Goal: Navigation & Orientation: Understand site structure

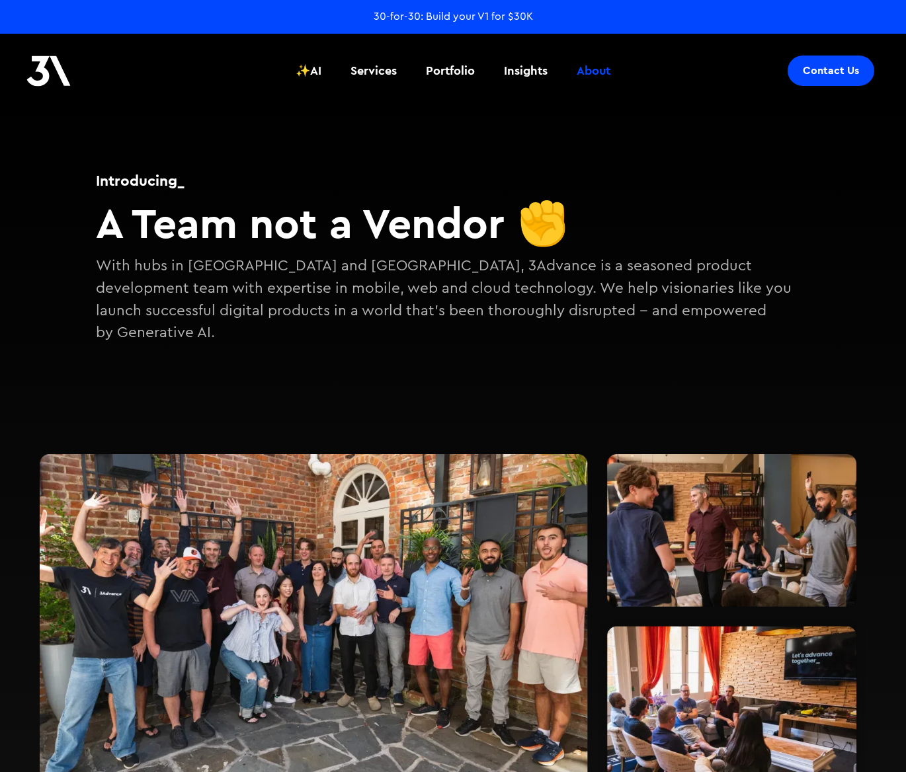
click at [266, 368] on div at bounding box center [453, 595] width 906 height 454
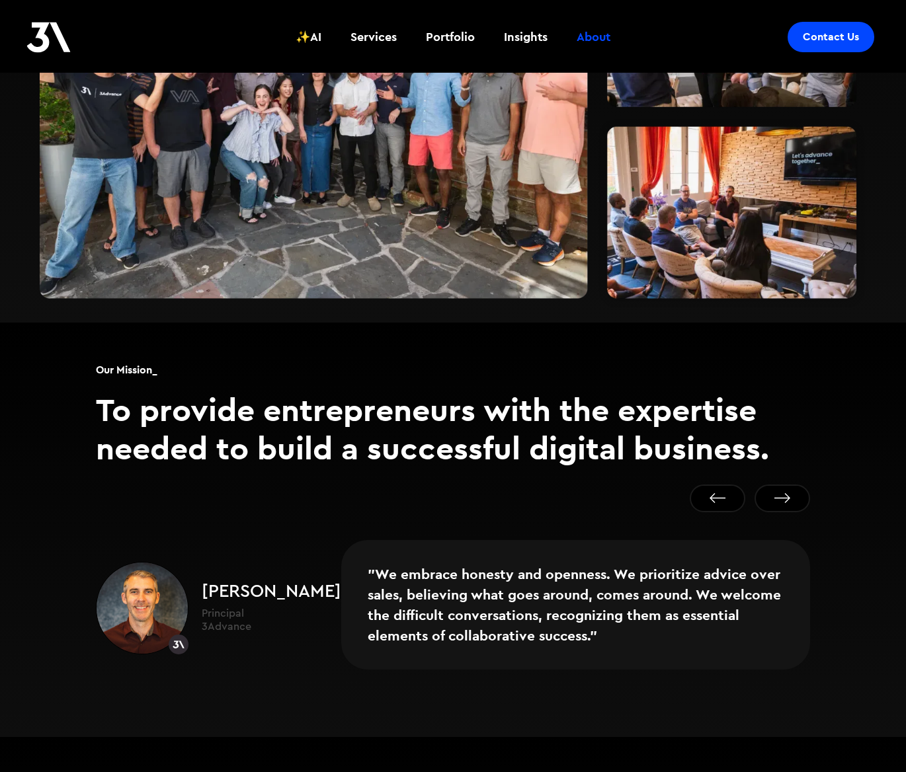
scroll to position [512, 0]
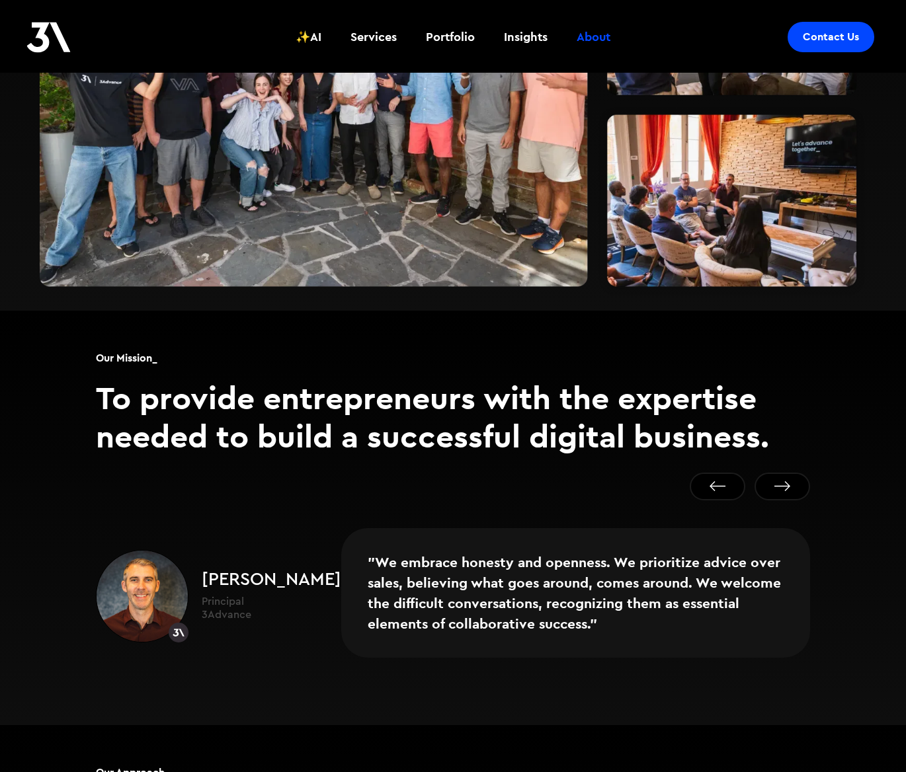
click at [202, 380] on h2 "To provide entrepreneurs with the expertise needed to build a successful digita…" at bounding box center [453, 417] width 714 height 76
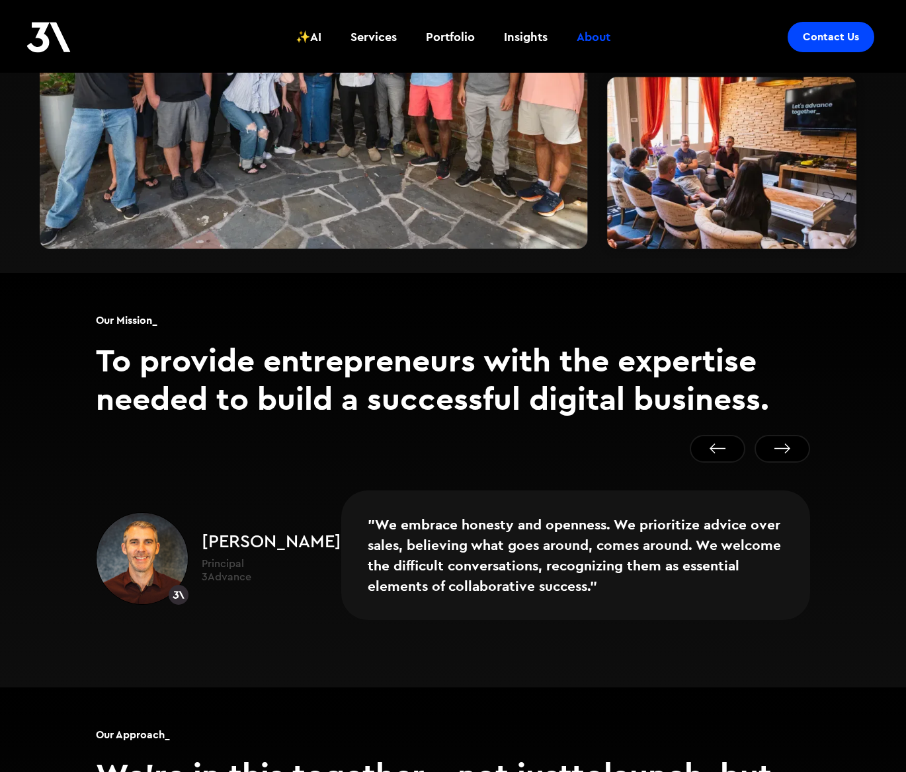
scroll to position [561, 0]
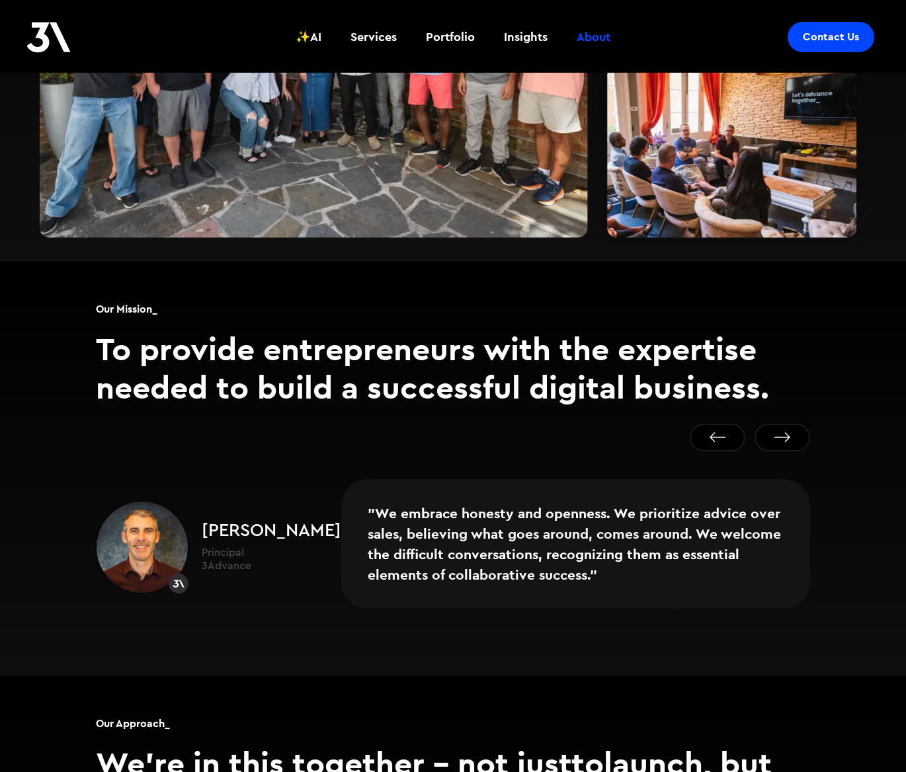
click at [128, 340] on h2 "To provide entrepreneurs with the expertise needed to build a successful digita…" at bounding box center [453, 368] width 714 height 76
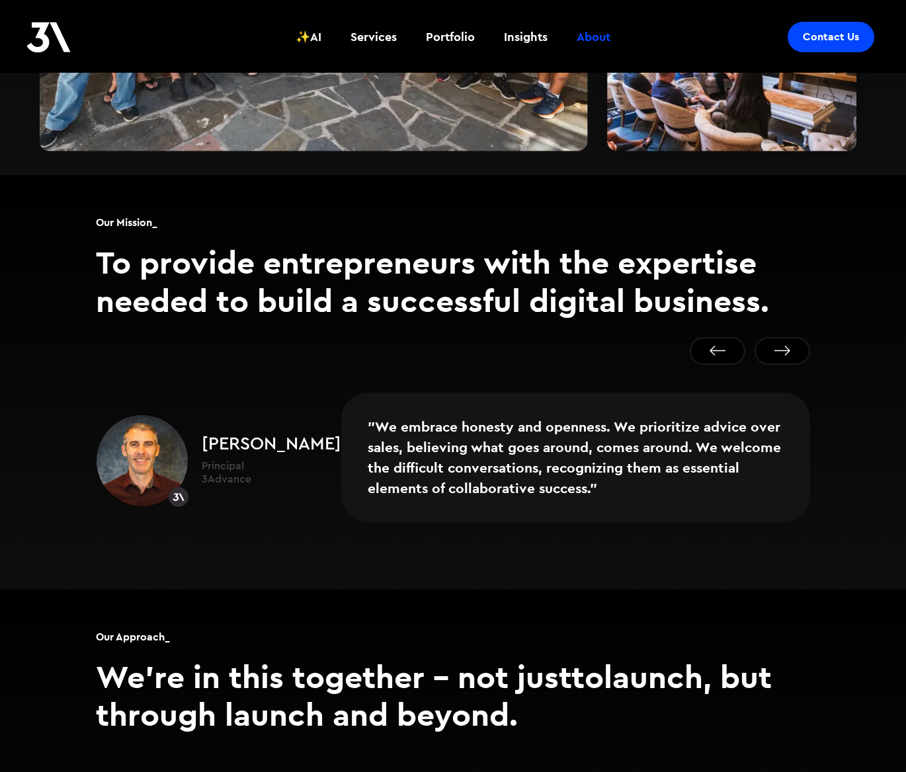
scroll to position [650, 0]
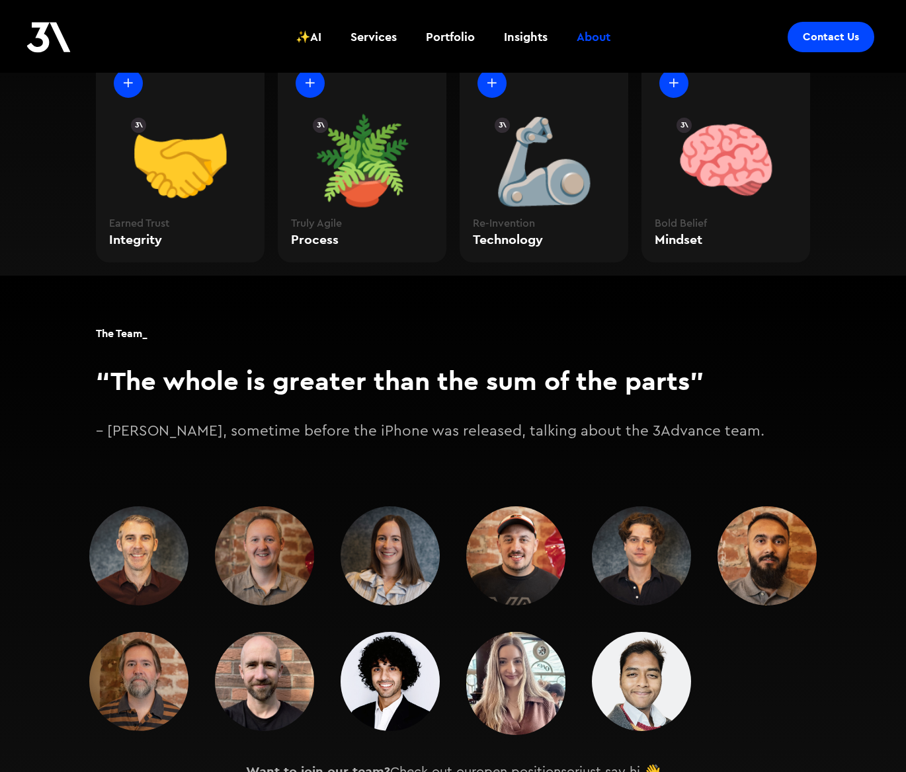
click at [294, 434] on div "The Team_ “The whole is greater than the sum of the parts” – Aristotle, sometim…" at bounding box center [452, 371] width 793 height 191
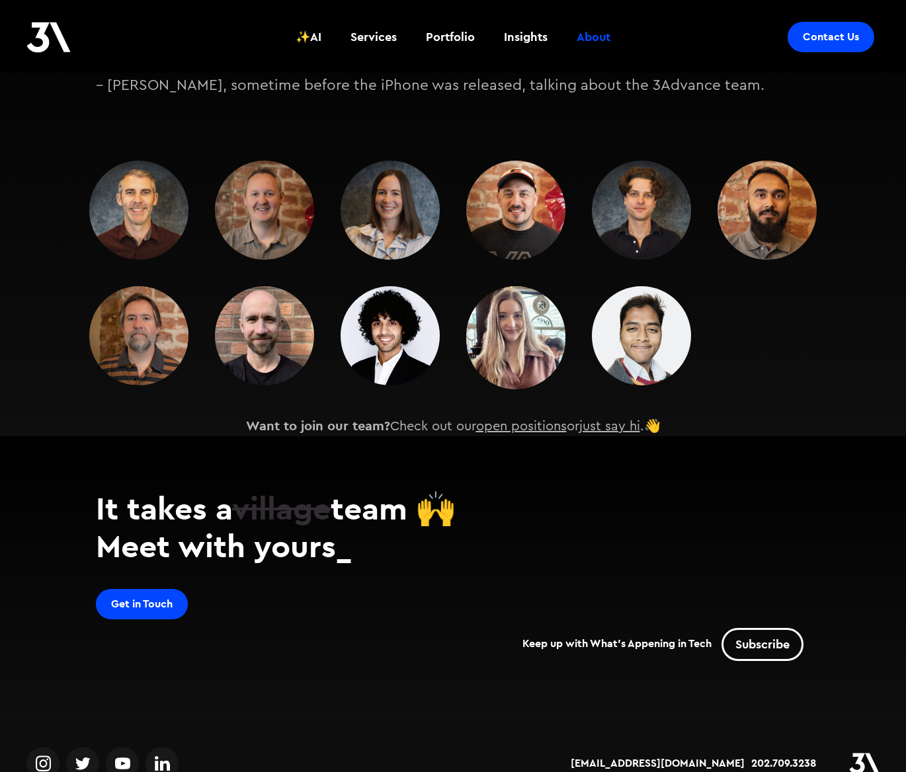
scroll to position [1766, 0]
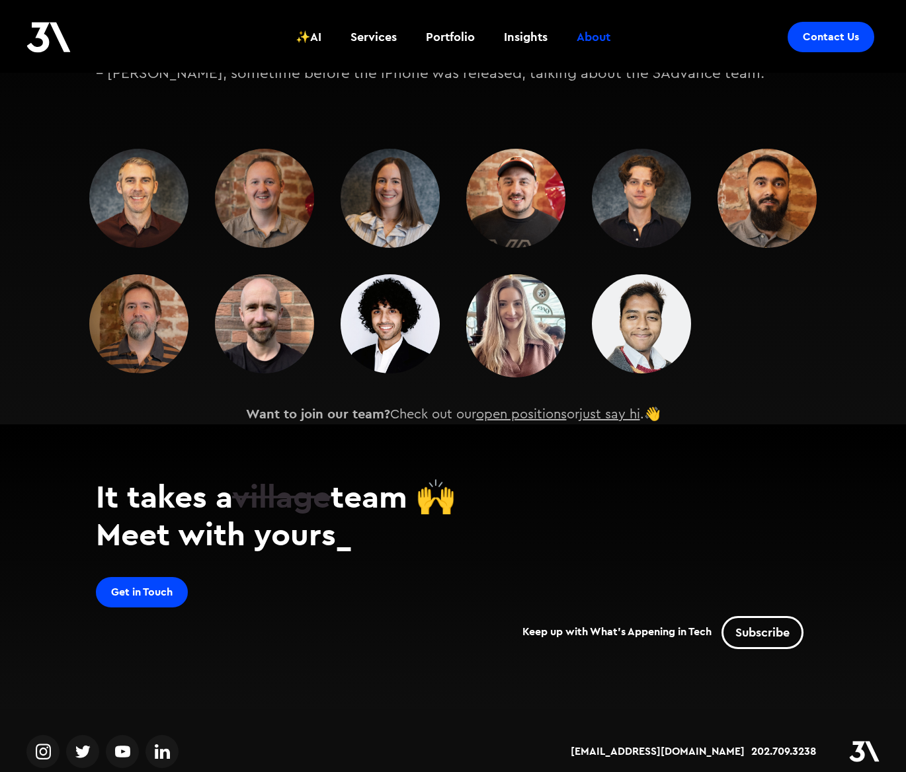
click at [358, 529] on h2 "Meet with yours_" at bounding box center [453, 534] width 714 height 38
click at [338, 579] on div "Get in Touch Keep up with What's Appening in Tech Subscribe" at bounding box center [453, 616] width 714 height 79
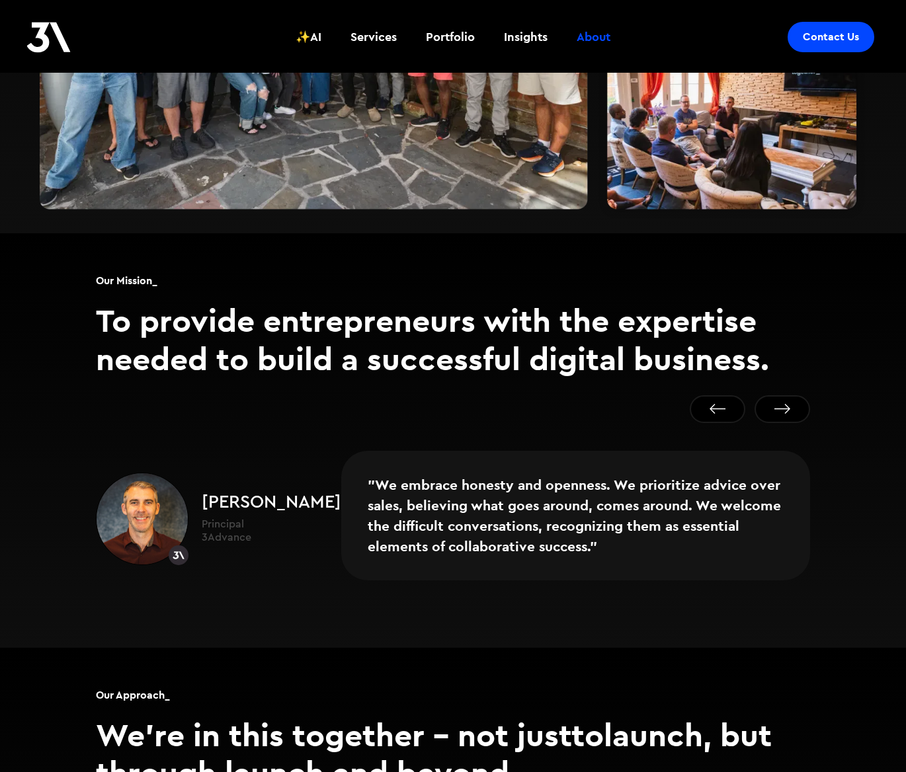
scroll to position [0, 0]
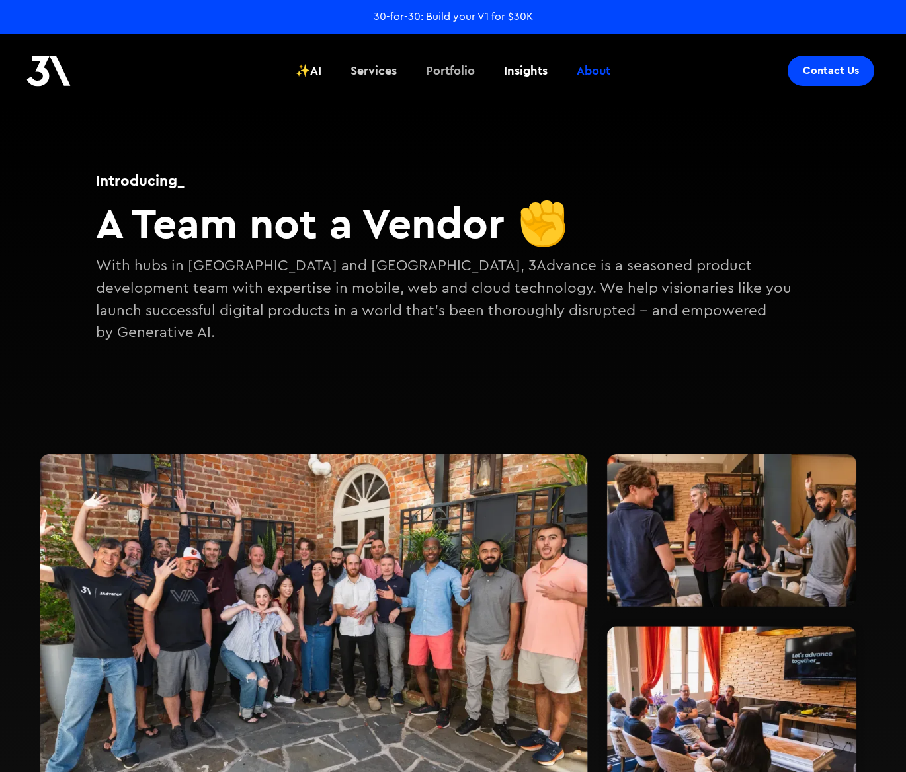
click at [454, 67] on div "Portfolio" at bounding box center [450, 70] width 49 height 17
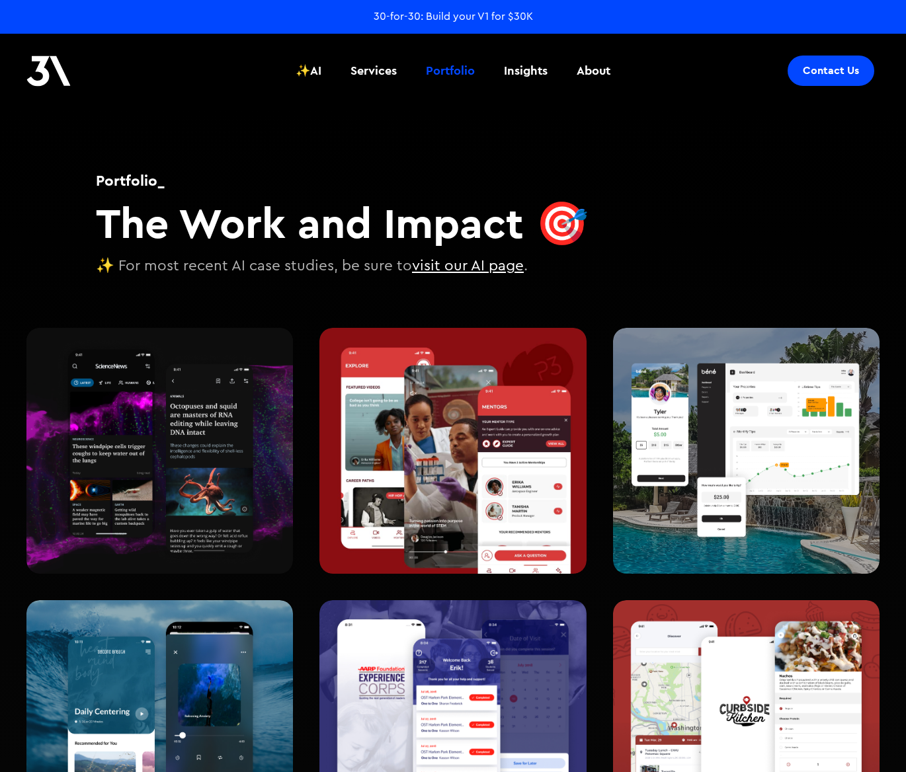
click at [434, 132] on div "Portfolio_ The Work and Impact 🎯 ✨ For most recent AI case studies, be sure to …" at bounding box center [452, 203] width 793 height 195
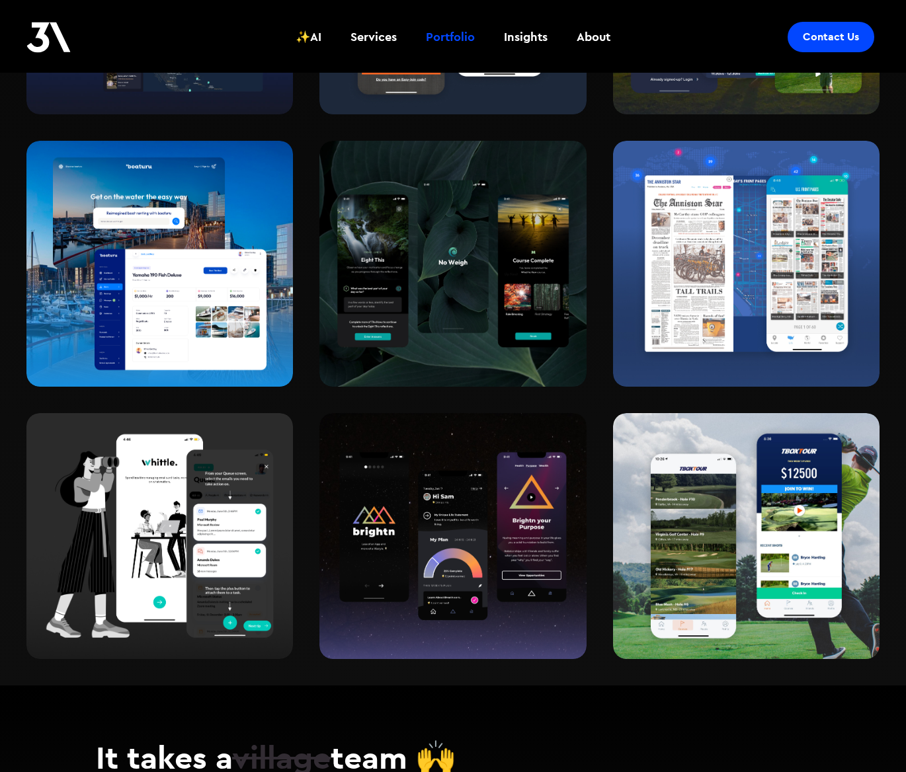
scroll to position [1561, 0]
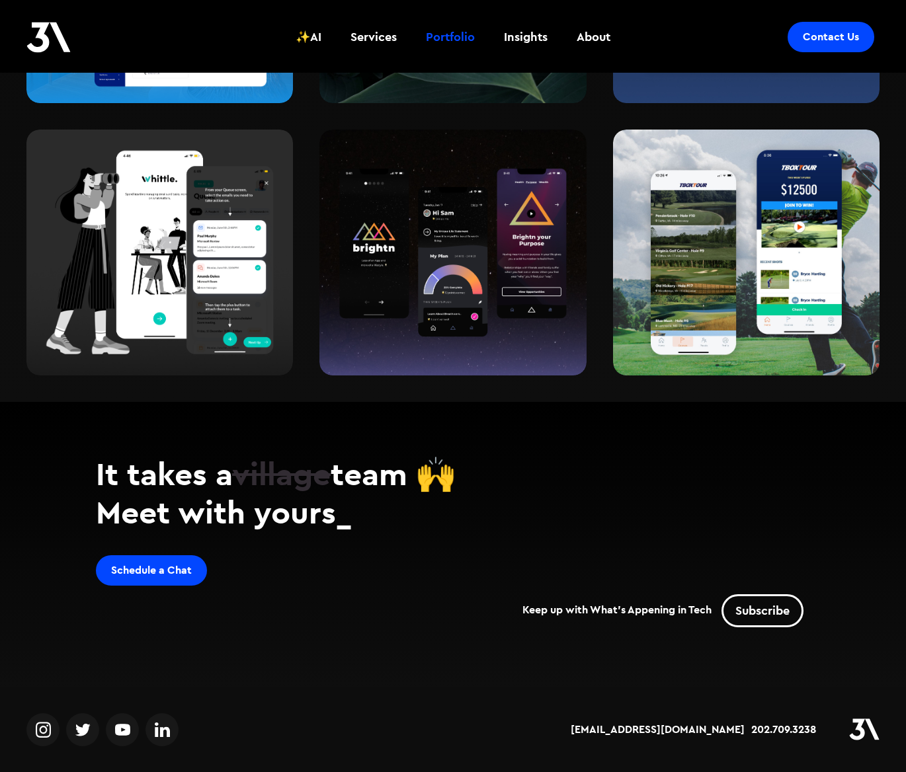
click at [587, 476] on h2 "It takes a village team 🙌" at bounding box center [453, 474] width 714 height 38
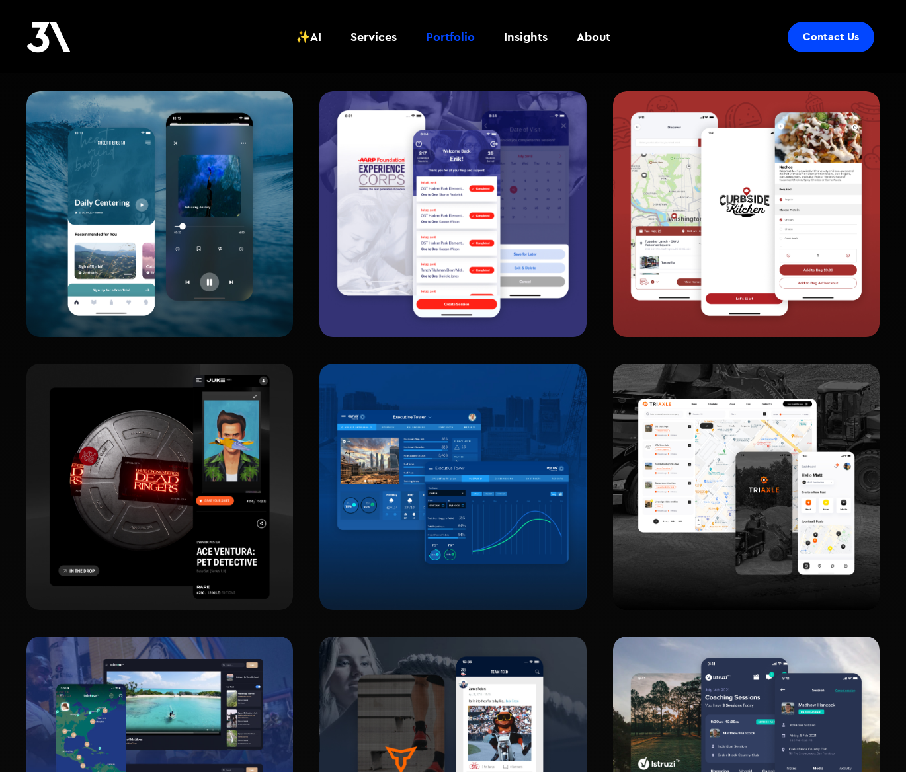
scroll to position [0, 0]
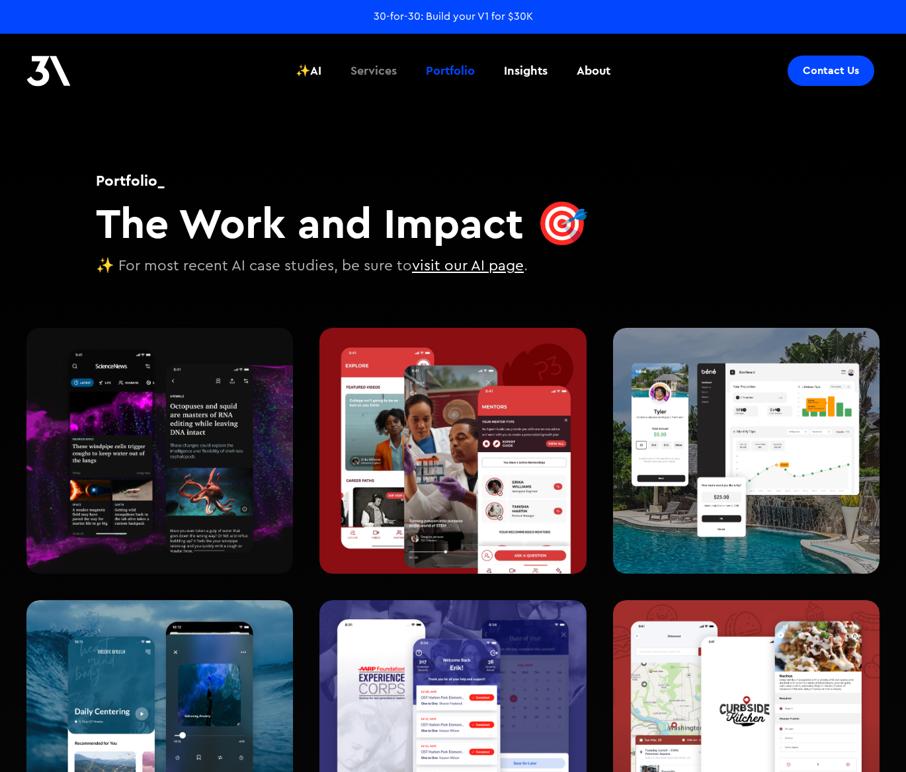
click at [375, 69] on div "Services" at bounding box center [373, 70] width 46 height 17
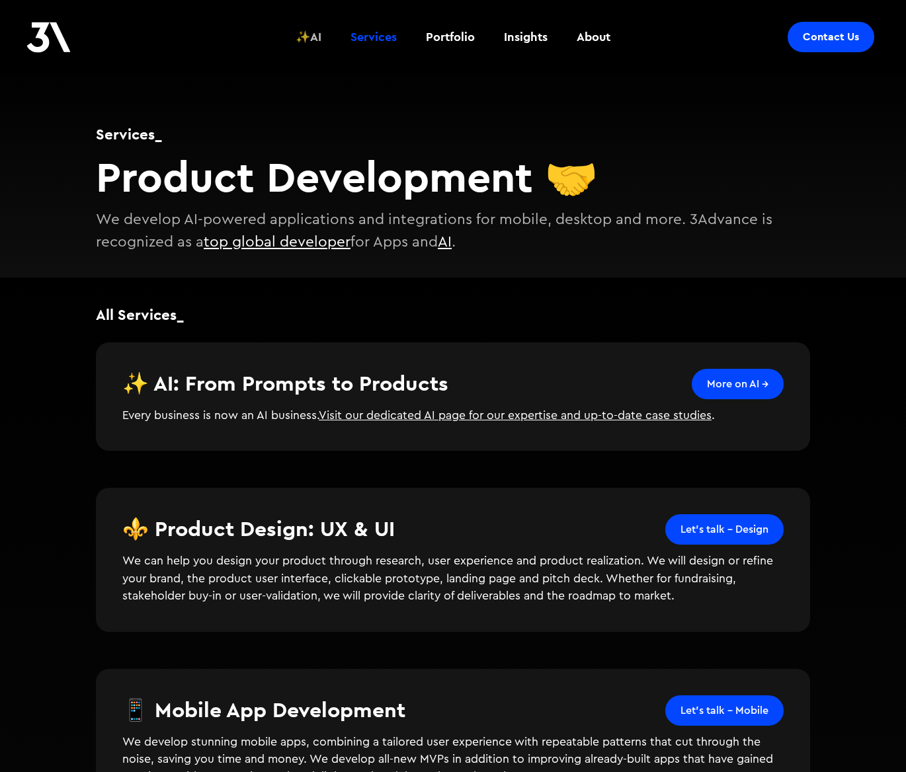
click at [312, 35] on div "✨AI" at bounding box center [308, 36] width 26 height 17
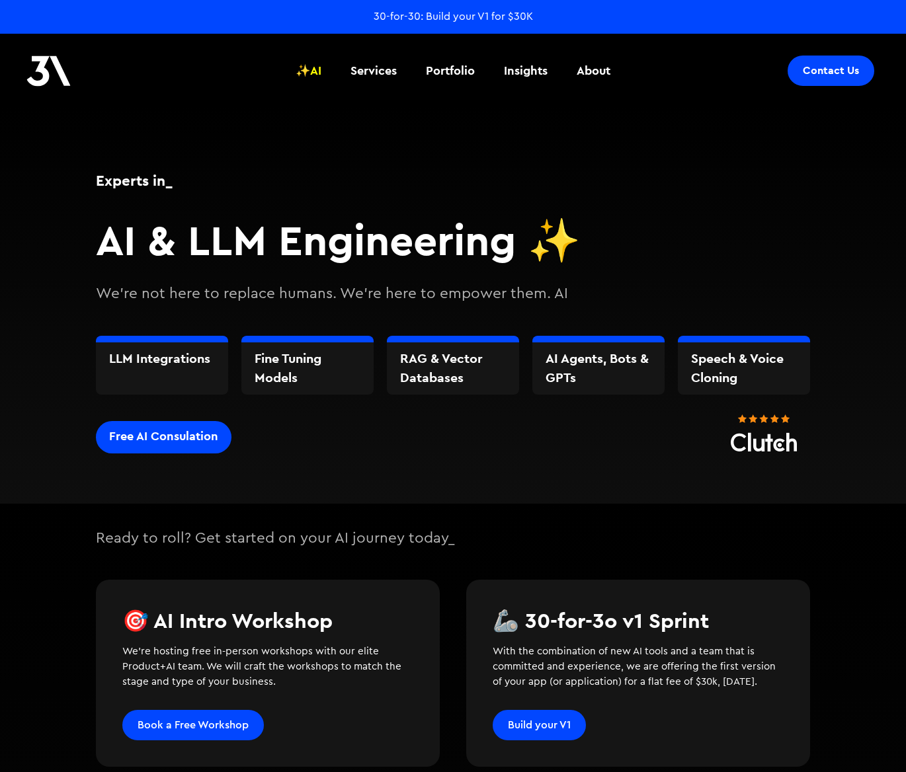
click at [36, 313] on div "Experts in_ AI & LLM Engineering ✨ We're not here to replace humans. We're here…" at bounding box center [453, 304] width 906 height 397
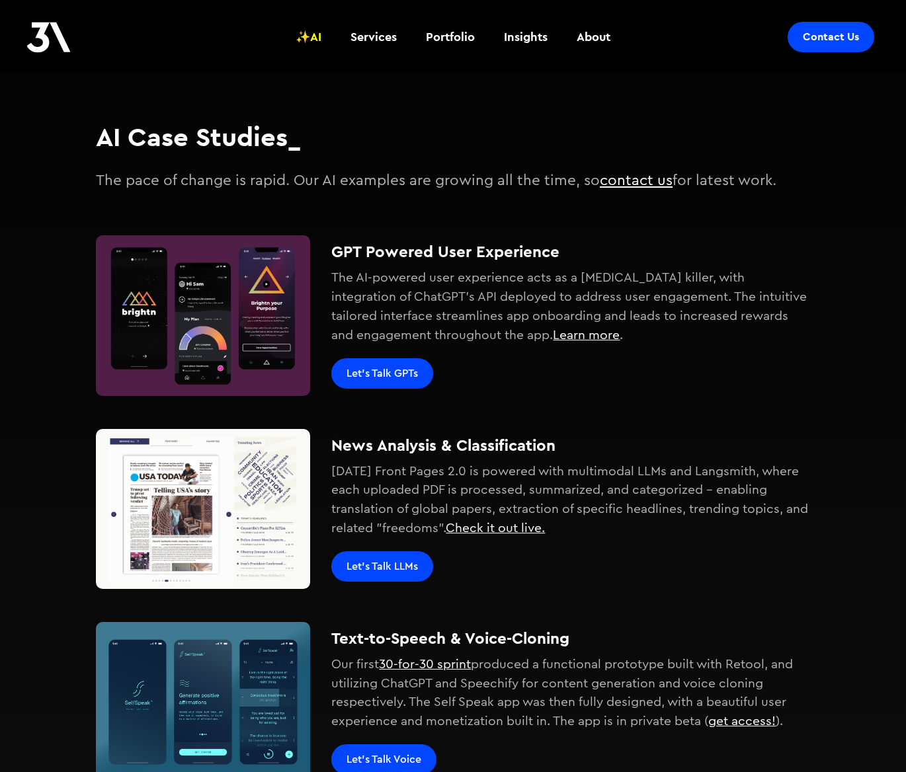
scroll to position [849, 0]
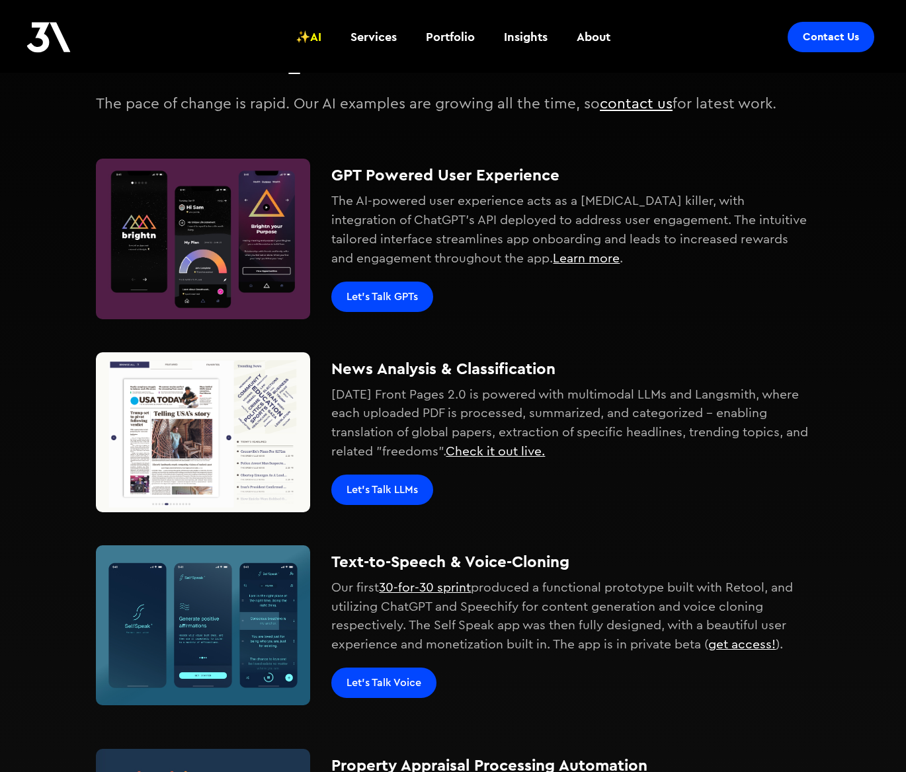
click at [36, 313] on div "Ready to roll? Get started on your AI journey today_ 🎯 AI Intro Workshop We're …" at bounding box center [453, 296] width 906 height 1284
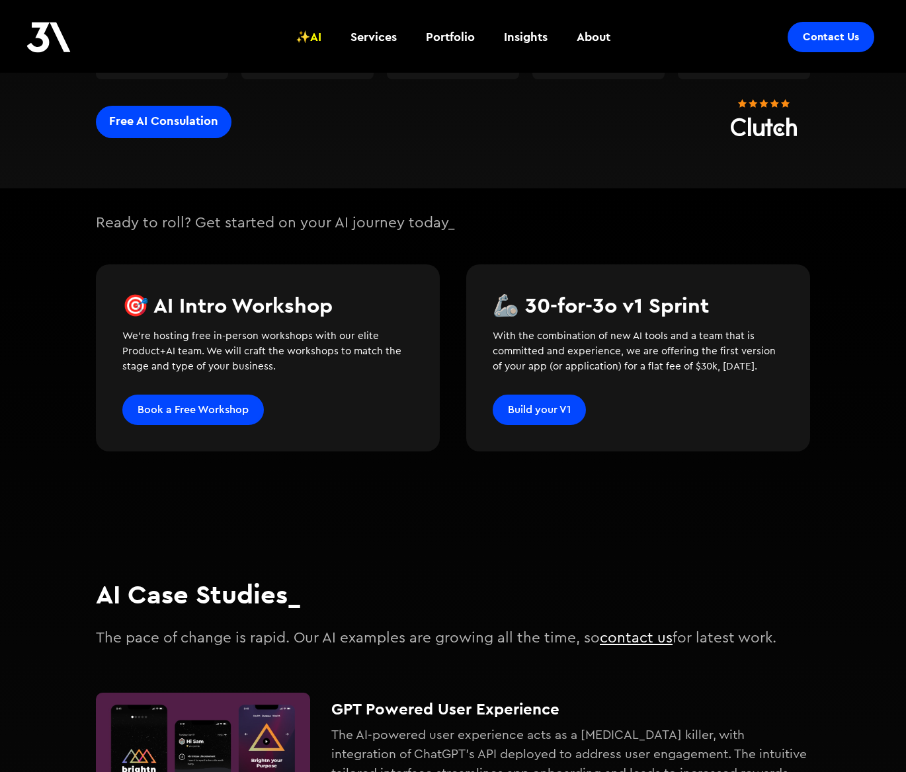
scroll to position [52, 0]
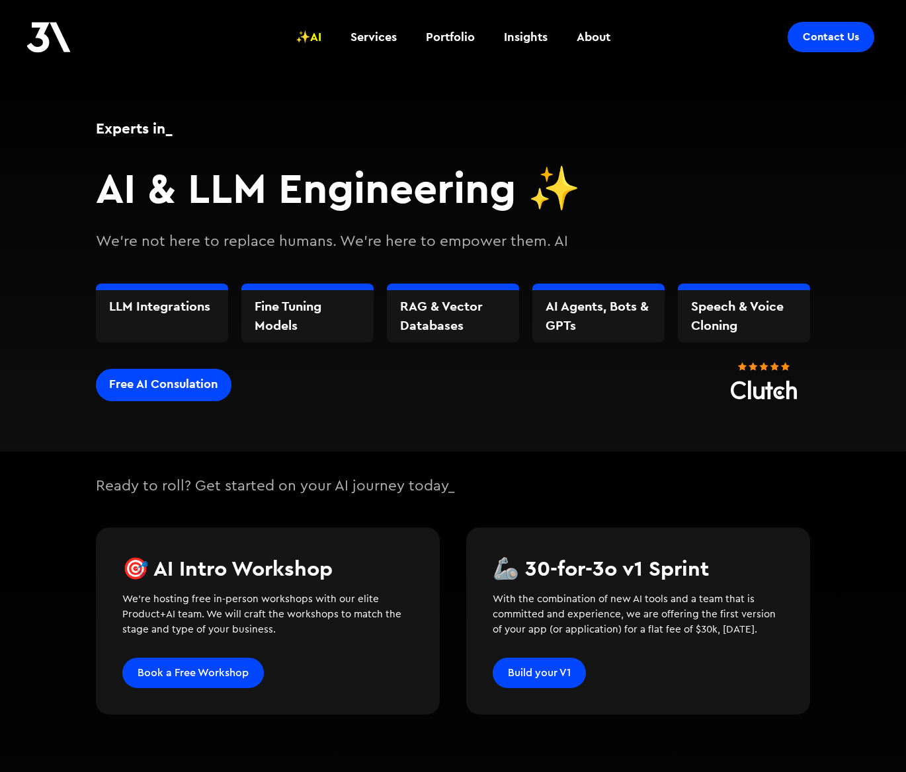
click at [31, 34] on img at bounding box center [48, 37] width 44 height 31
click at [362, 386] on div "LLM Integrations Fine Tuning Models RAG & Vector Databases AI Agents, Bots & GP…" at bounding box center [453, 332] width 714 height 137
click at [455, 392] on div "LLM Integrations Fine Tuning Models RAG & Vector Databases AI Agents, Bots & GP…" at bounding box center [453, 332] width 714 height 137
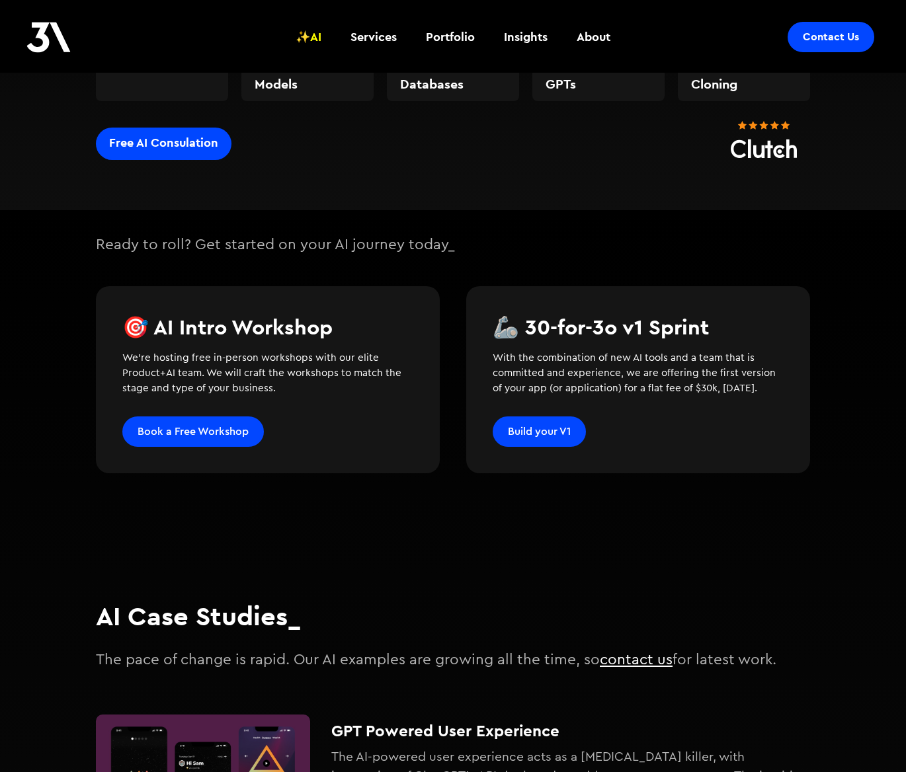
scroll to position [294, 0]
click at [592, 40] on div "About" at bounding box center [593, 36] width 34 height 17
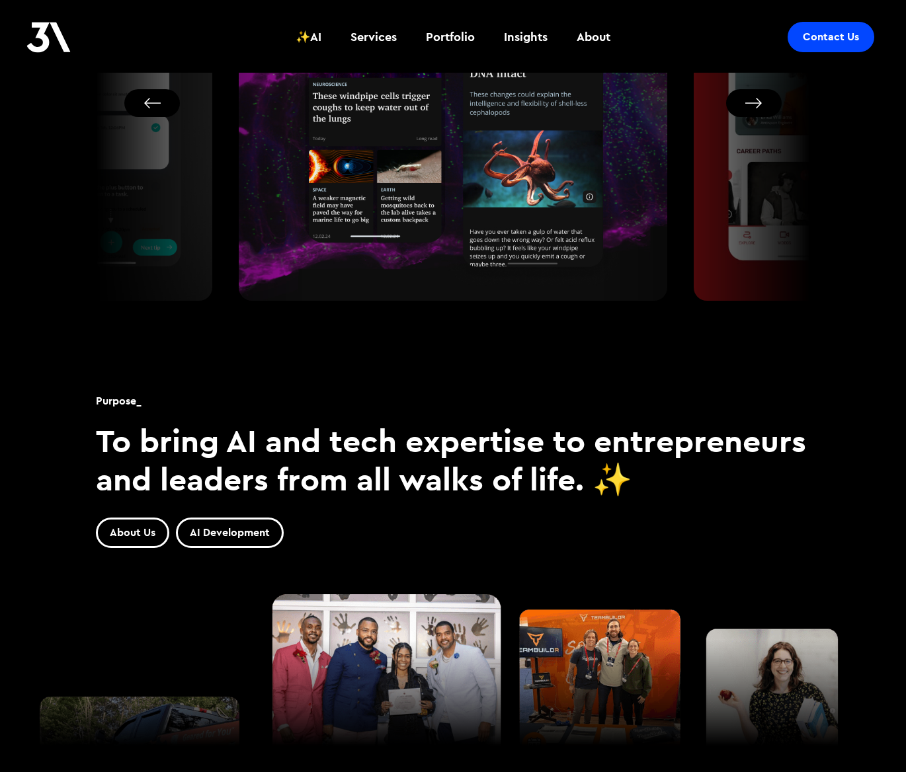
scroll to position [1161, 0]
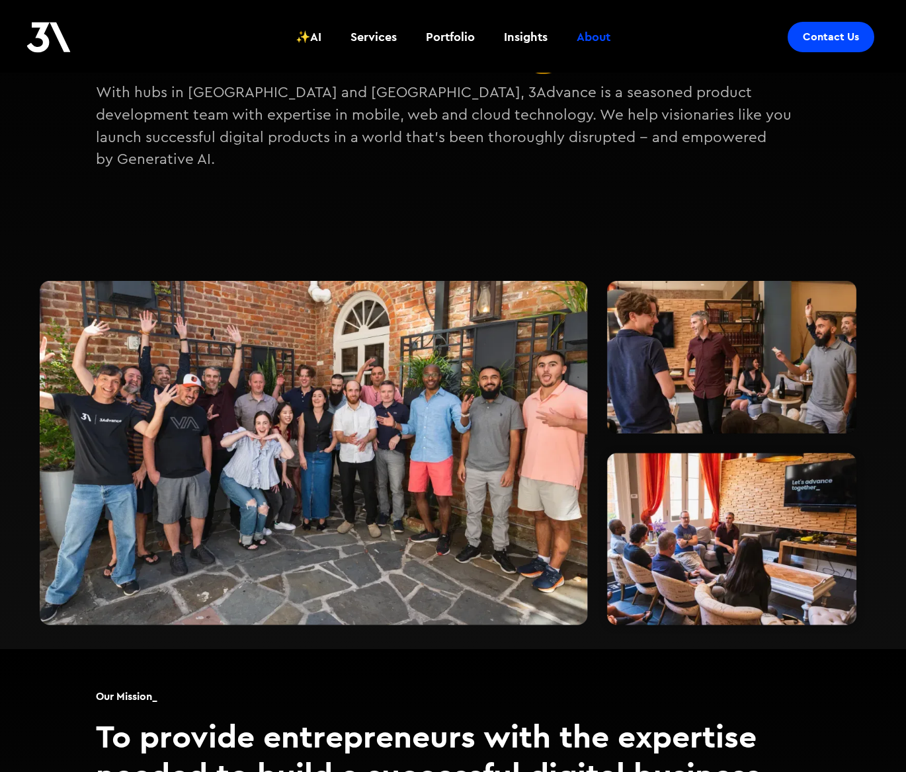
scroll to position [174, 0]
